Goal: Information Seeking & Learning: Learn about a topic

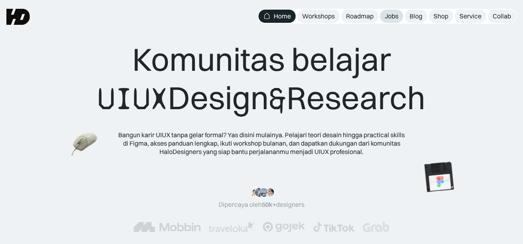
click at [391, 18] on div "Jobs" at bounding box center [391, 16] width 14 height 8
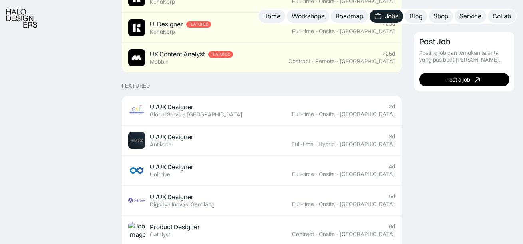
scroll to position [249, 0]
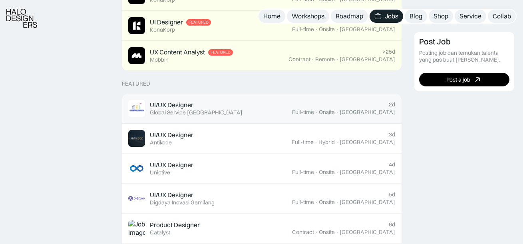
click at [289, 111] on div "UI/UX Designer Featured Global Service [GEOGRAPHIC_DATA]" at bounding box center [210, 108] width 164 height 17
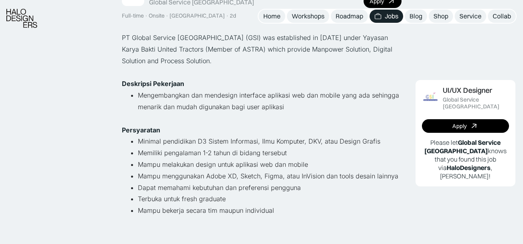
scroll to position [81, 0]
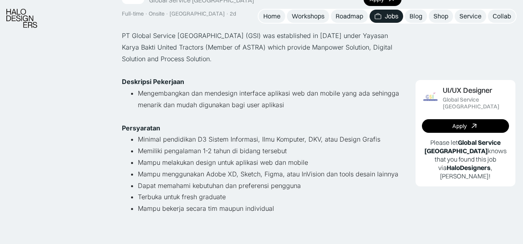
click at [273, 182] on li "Dapat memahami kebutuhan dan preferensi pengguna" at bounding box center [269, 186] width 263 height 12
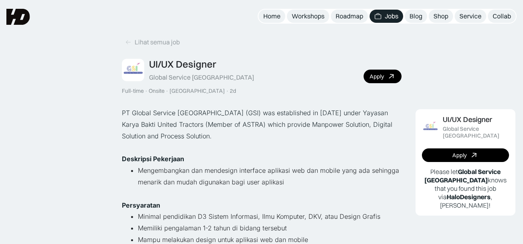
scroll to position [0, 0]
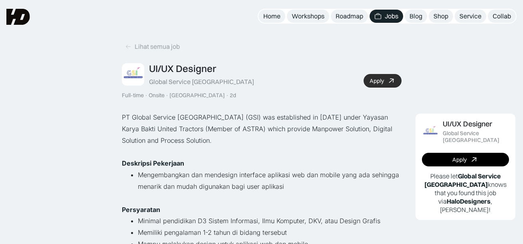
click at [386, 79] on icon at bounding box center [391, 81] width 12 height 12
click at [142, 46] on div "Lihat semua job" at bounding box center [157, 46] width 45 height 8
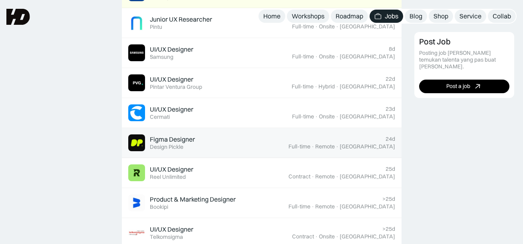
scroll to position [497, 0]
